Goal: Use online tool/utility: Use online tool/utility

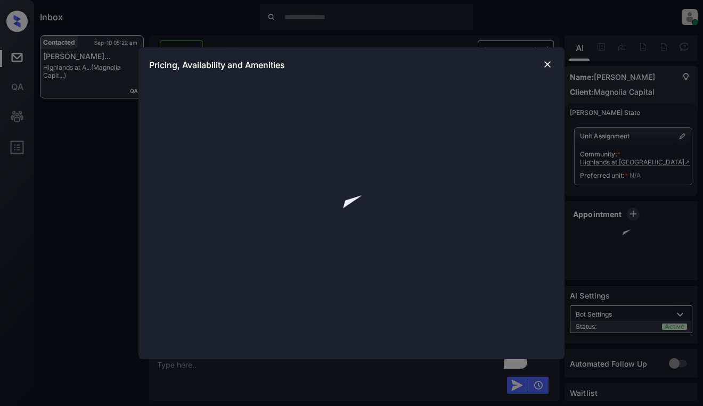
scroll to position [2840, 0]
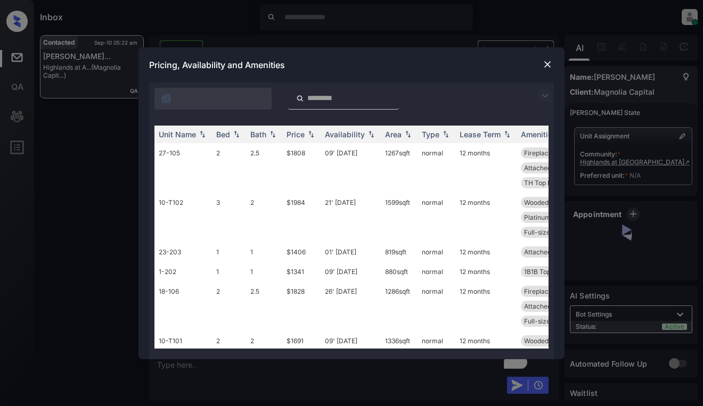
click at [548, 91] on img at bounding box center [544, 95] width 13 height 13
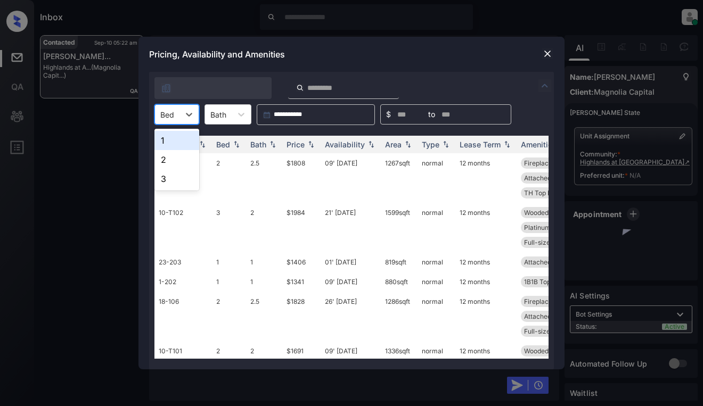
click at [164, 112] on div at bounding box center [167, 114] width 14 height 11
click at [167, 162] on div "2" at bounding box center [176, 159] width 45 height 19
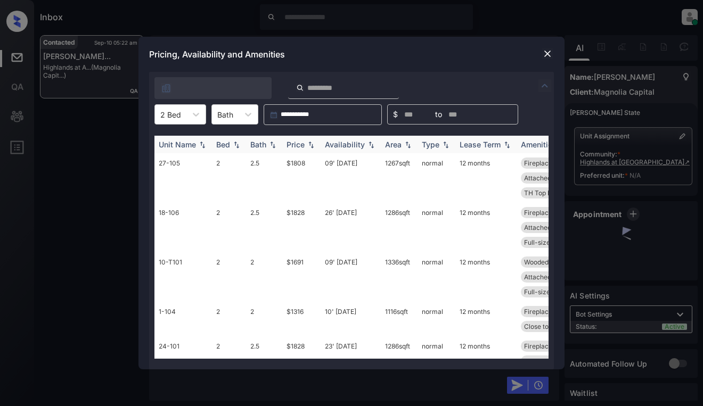
click at [311, 146] on img at bounding box center [311, 144] width 11 height 7
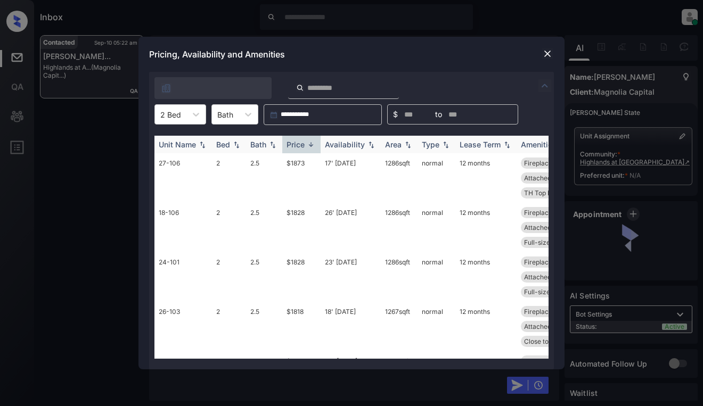
click at [311, 146] on img at bounding box center [311, 145] width 11 height 8
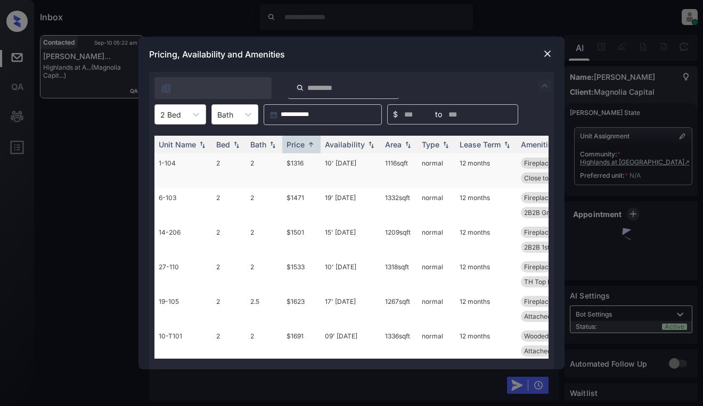
click at [177, 161] on td "1-104" at bounding box center [183, 170] width 58 height 35
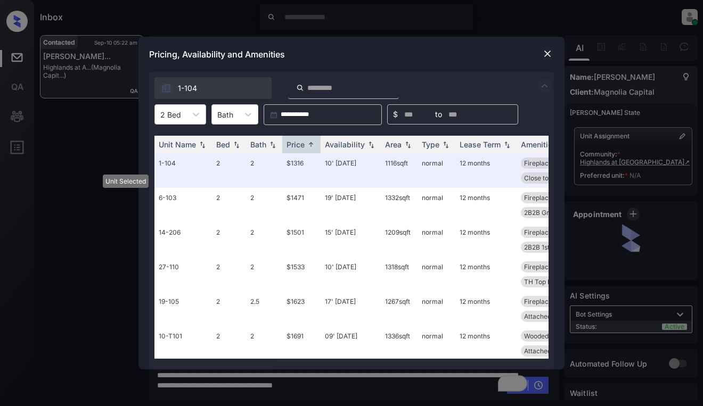
click at [546, 52] on img at bounding box center [547, 53] width 11 height 11
